Goal: Check status

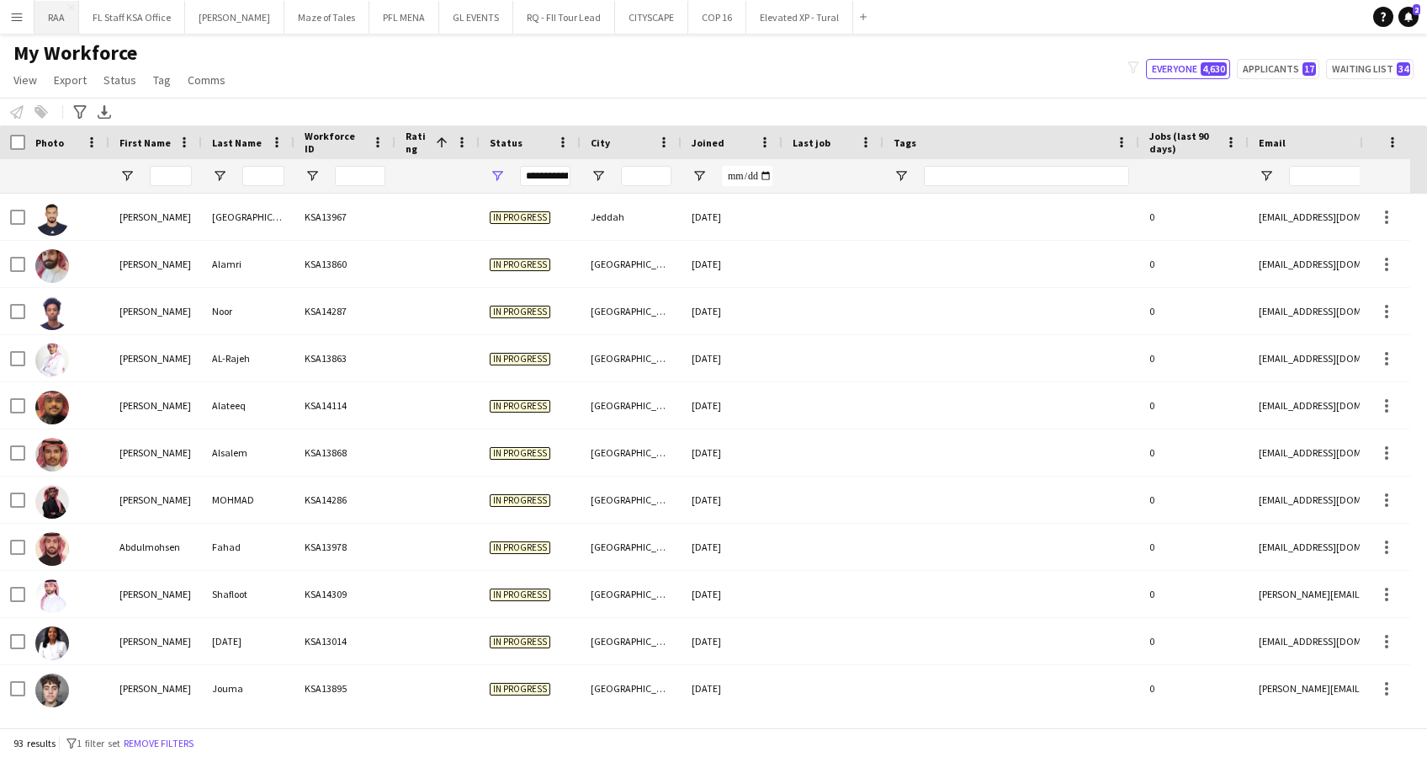
click at [48, 10] on button "RAA Close" at bounding box center [57, 17] width 45 height 33
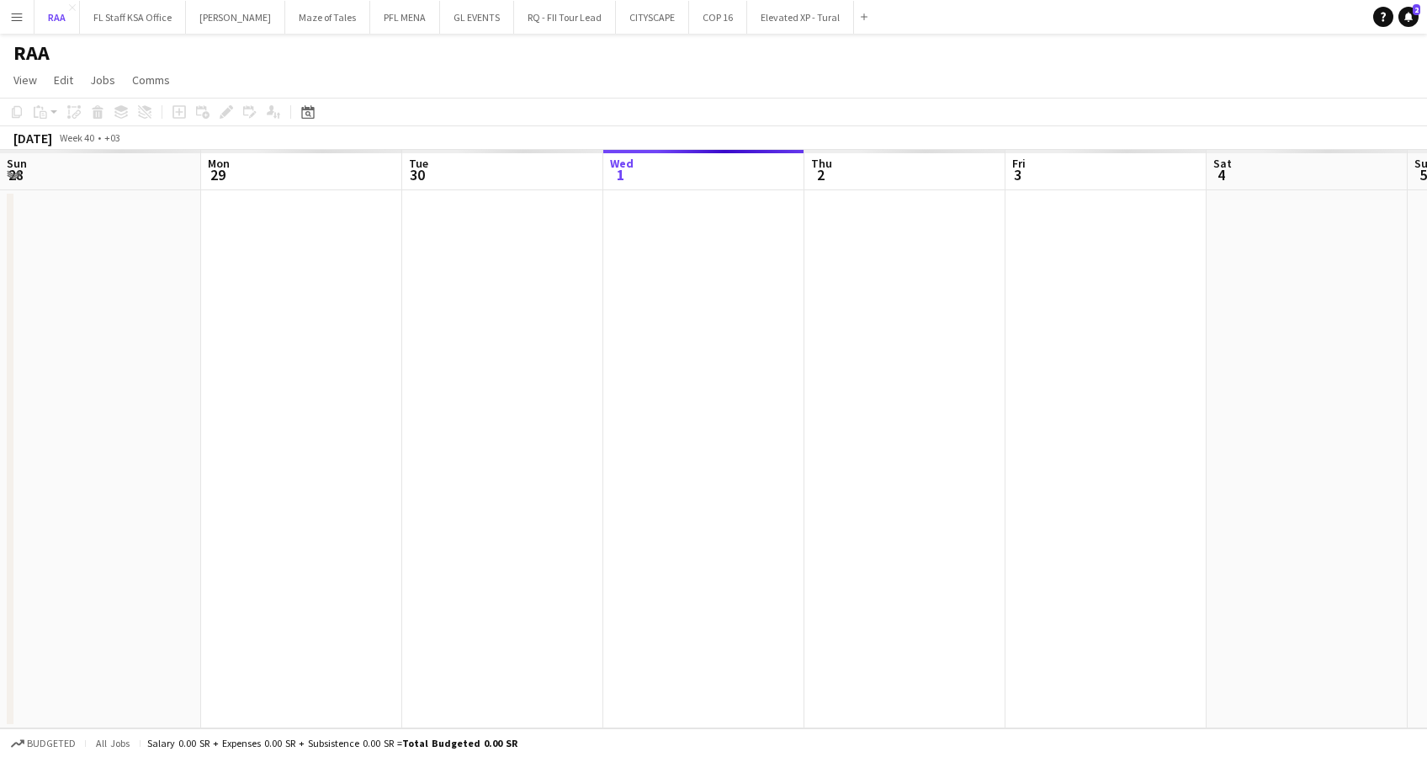
scroll to position [0, 402]
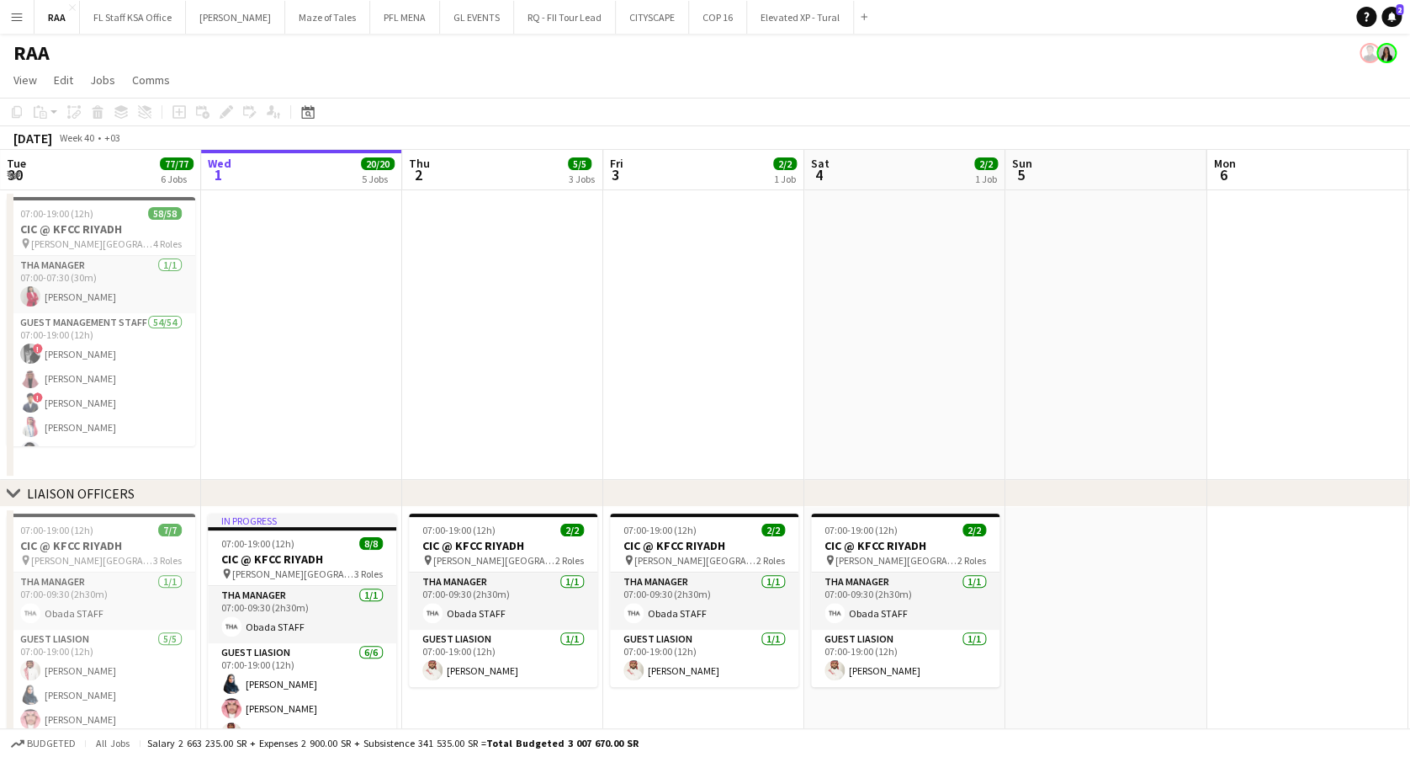
drag, startPoint x: 379, startPoint y: 209, endPoint x: 529, endPoint y: 216, distance: 150.0
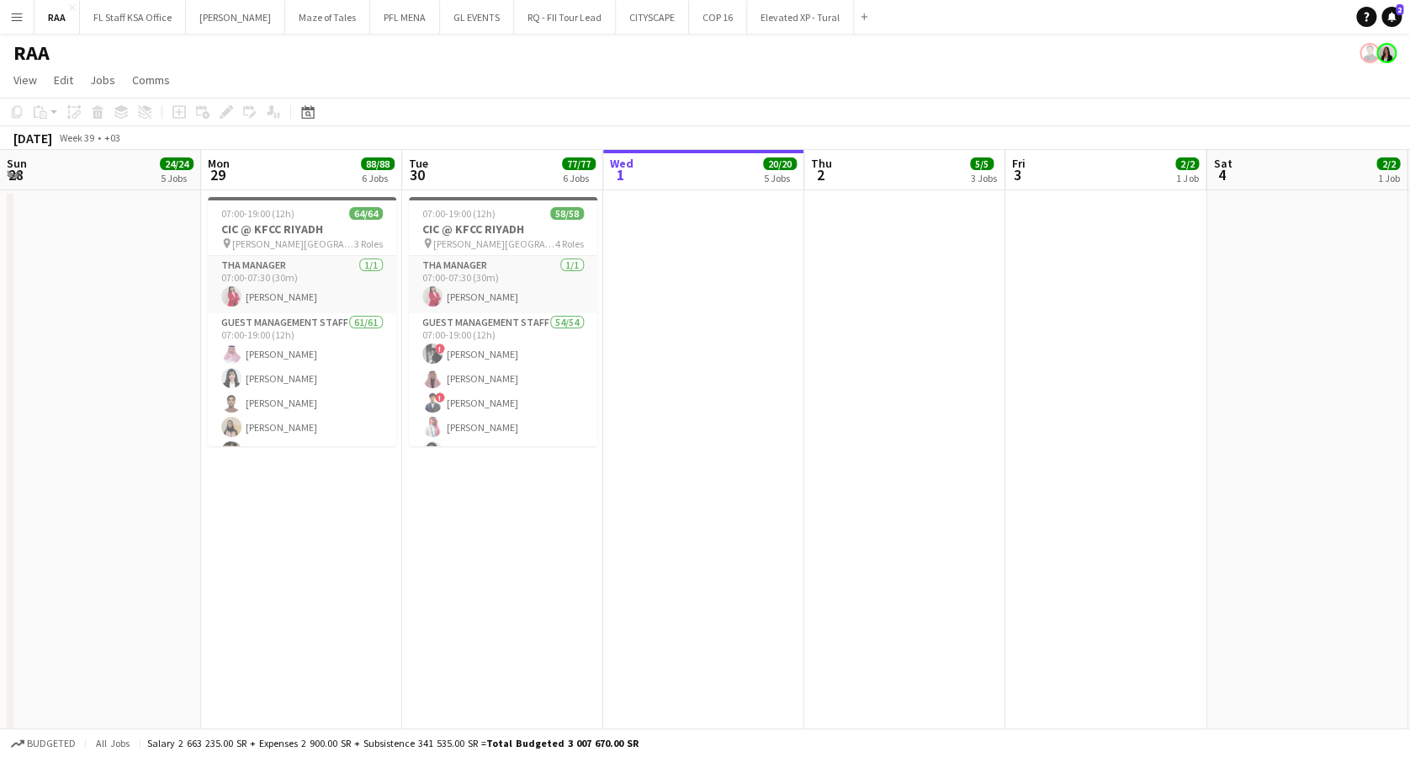
scroll to position [0, 467]
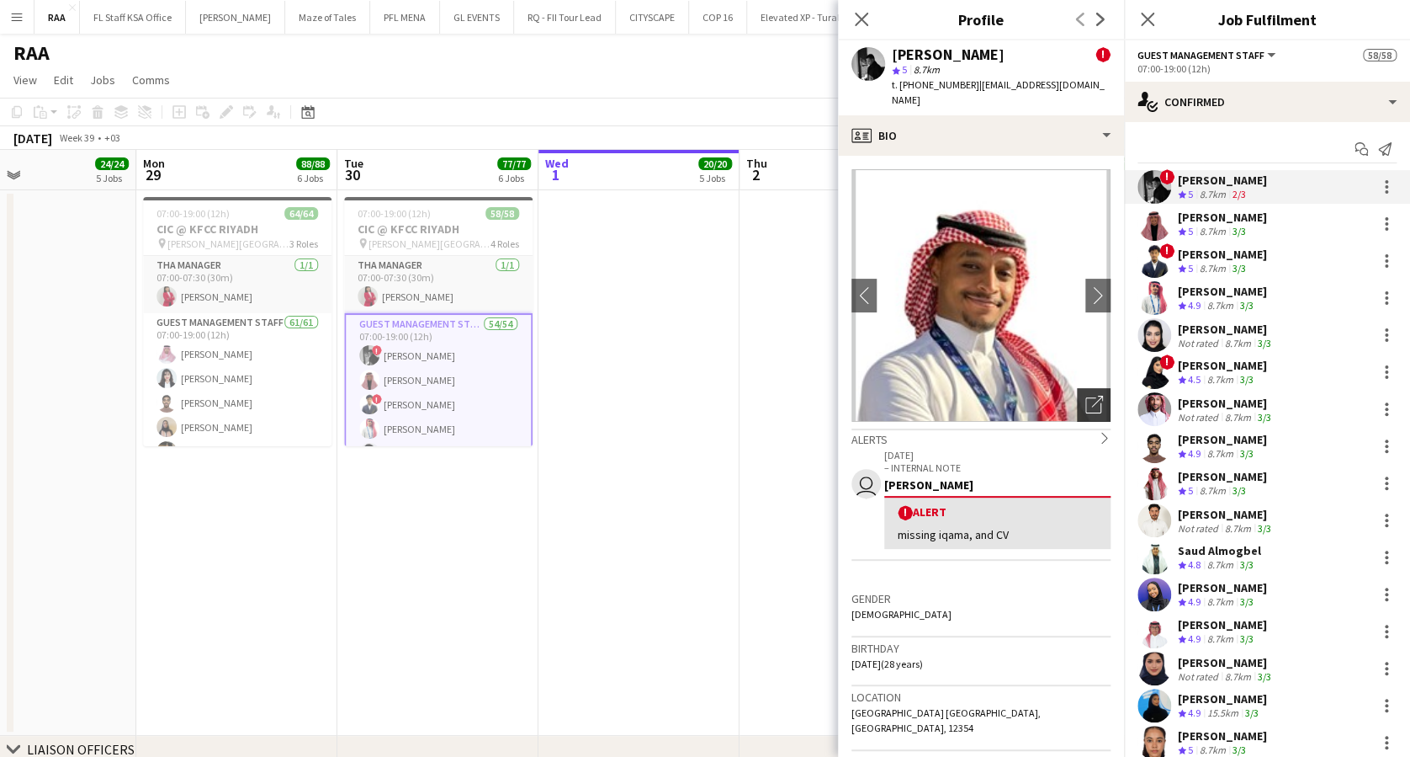
click at [1091, 388] on div "Open photos pop-in" at bounding box center [1094, 405] width 34 height 34
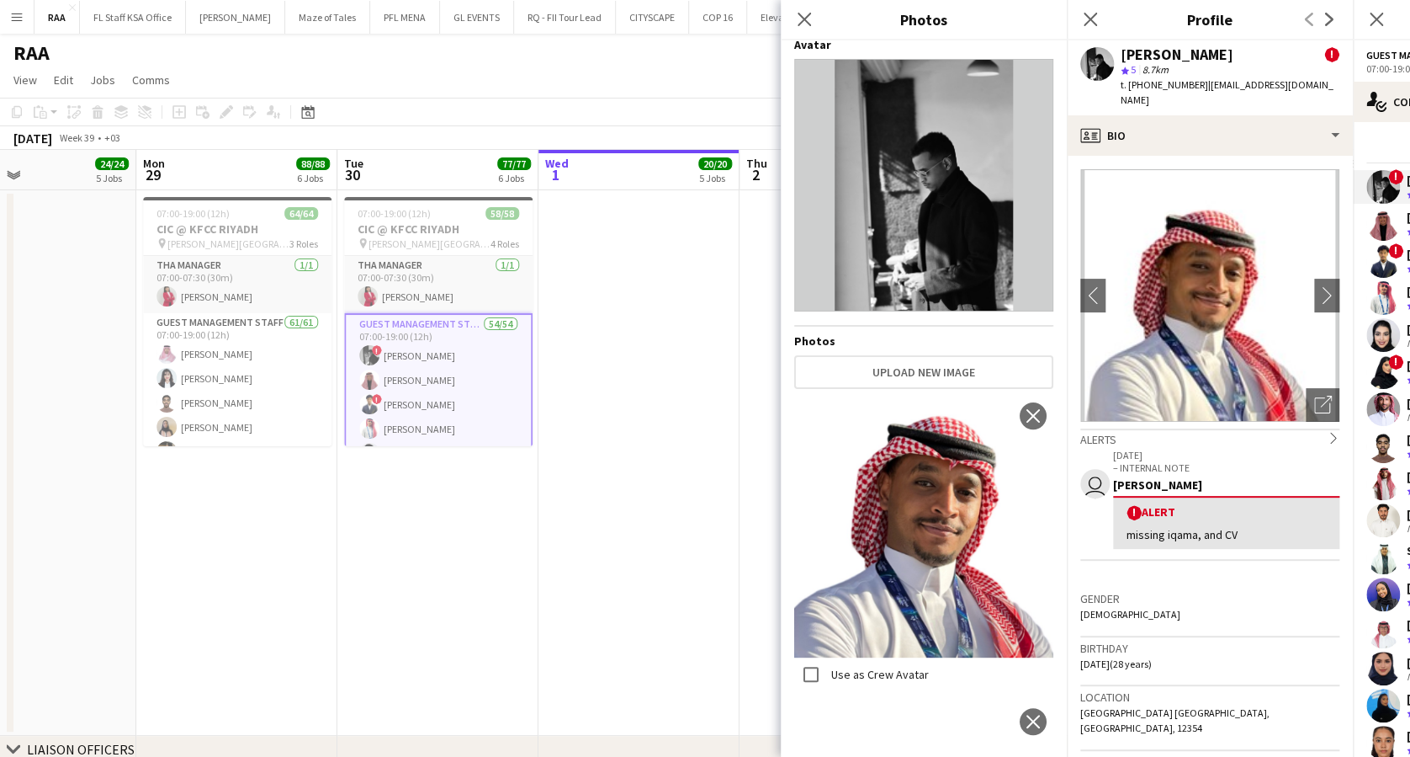
scroll to position [0, 0]
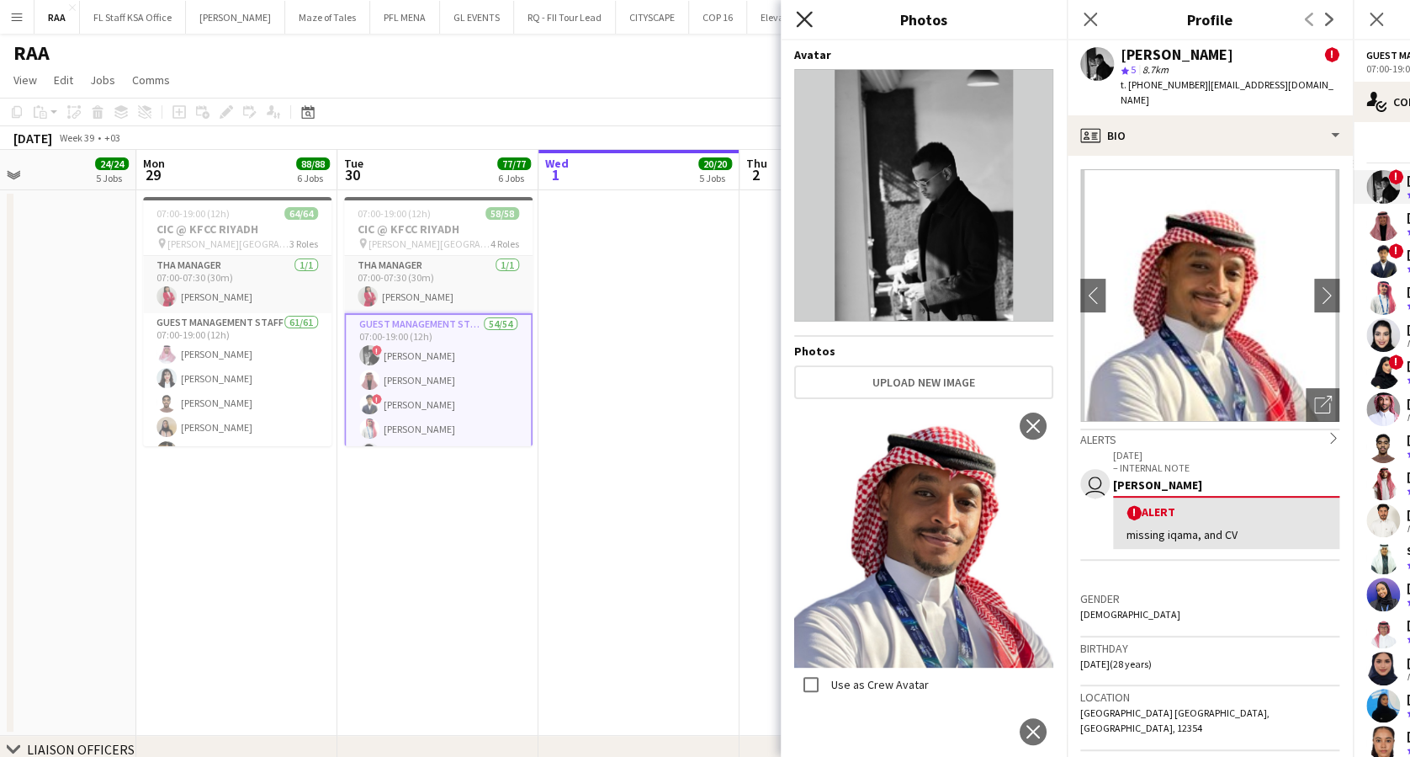
click at [805, 18] on icon "Close pop-in" at bounding box center [804, 19] width 16 height 16
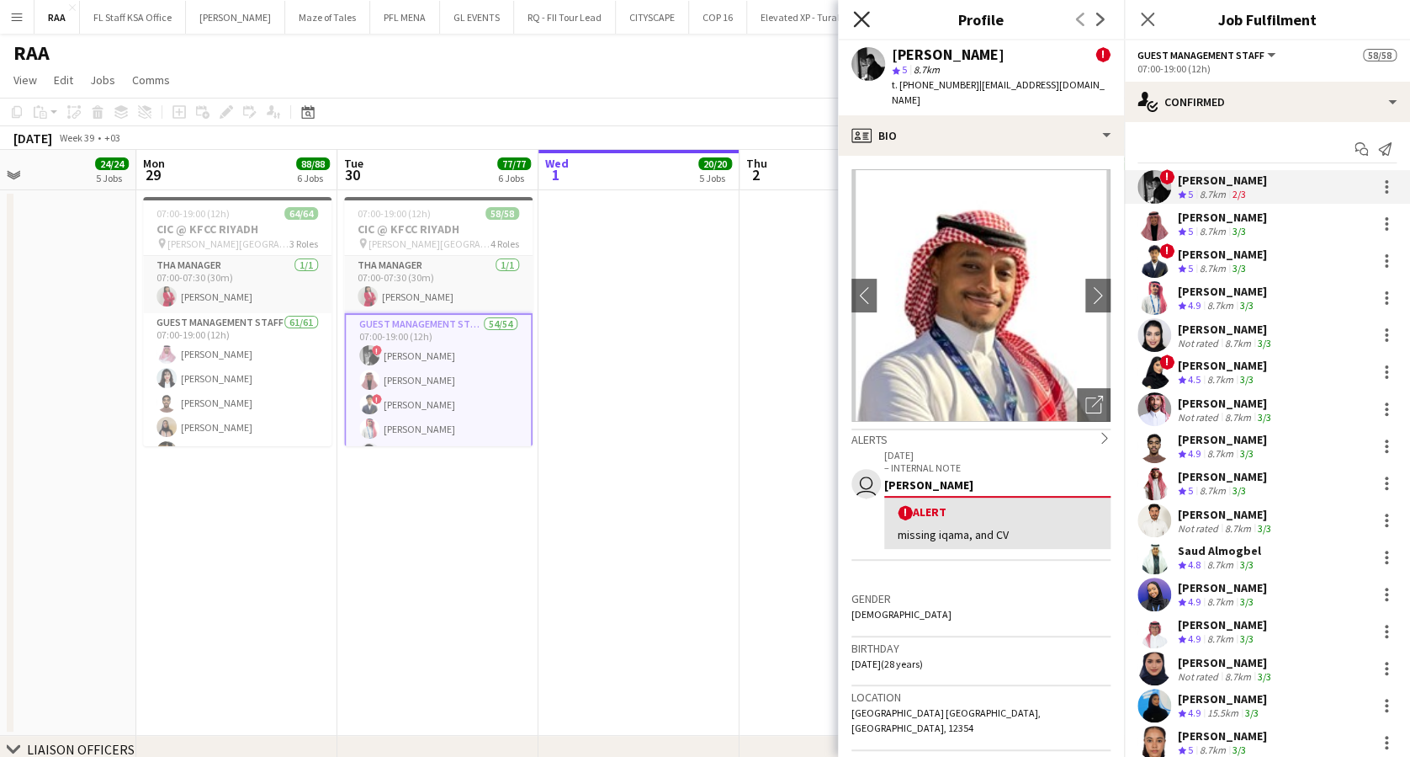
click at [864, 13] on icon "Close pop-in" at bounding box center [861, 19] width 16 height 16
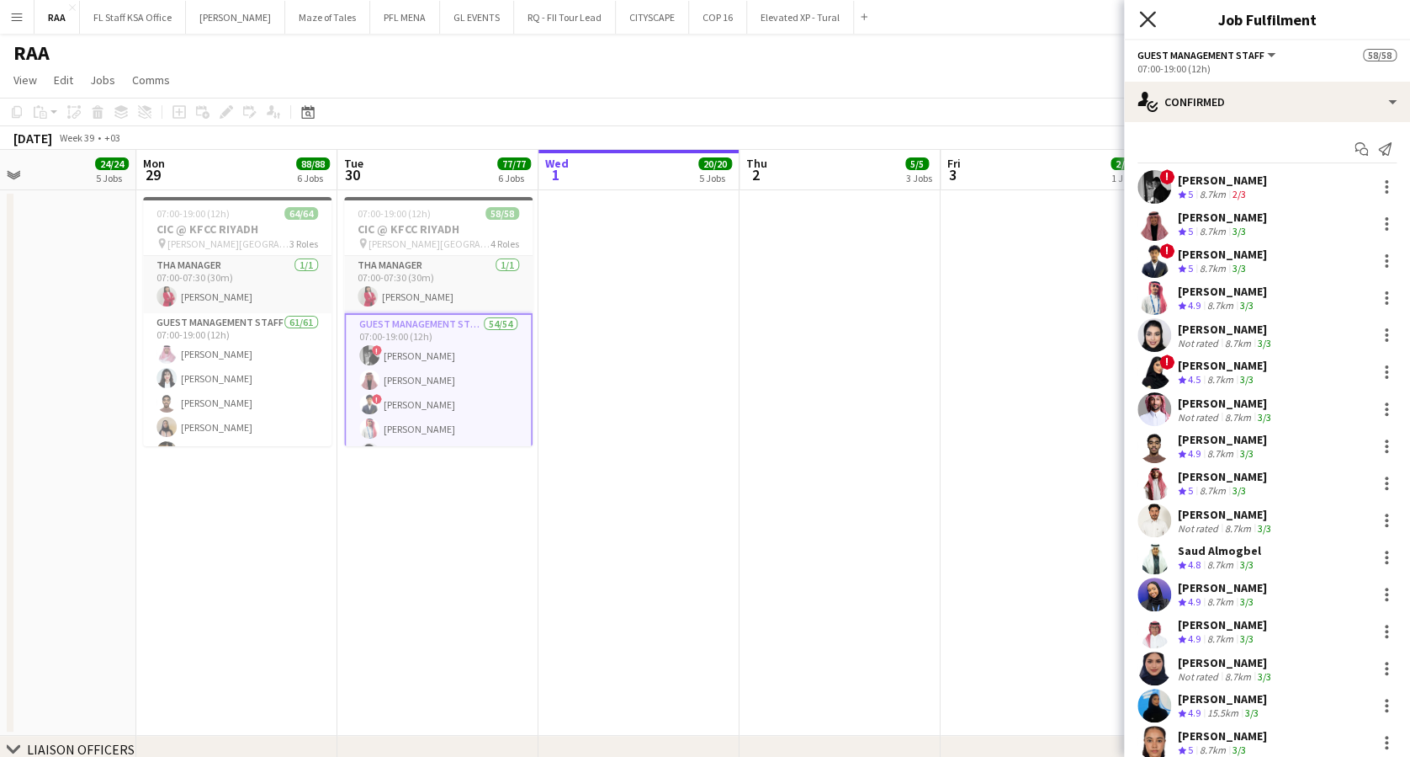
click at [1154, 19] on icon "Close pop-in" at bounding box center [1148, 19] width 16 height 16
